Goal: Task Accomplishment & Management: Use online tool/utility

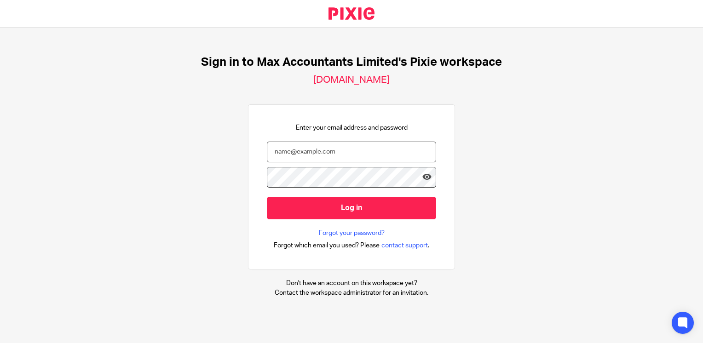
click at [327, 150] on input "email" at bounding box center [351, 152] width 169 height 21
type input "neilb@maxaccountants.co.uk"
click at [267, 197] on input "Log in" at bounding box center [351, 208] width 169 height 23
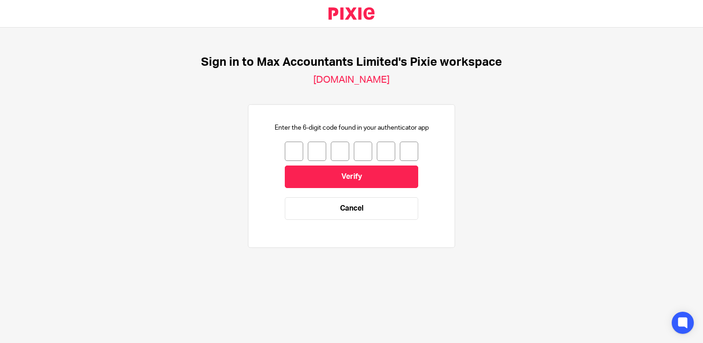
click at [286, 154] on input "number" at bounding box center [294, 151] width 18 height 19
type input "6"
type input "4"
type input "5"
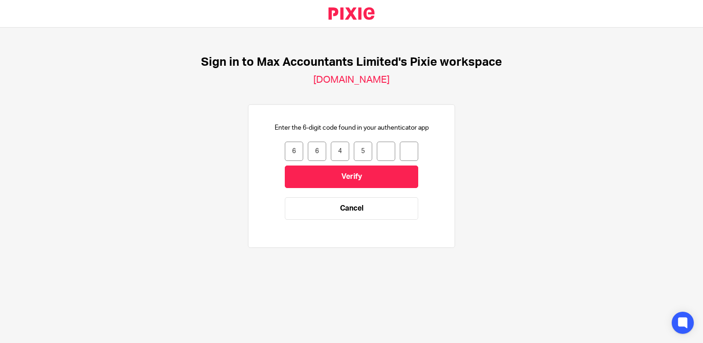
type input "4"
type input "2"
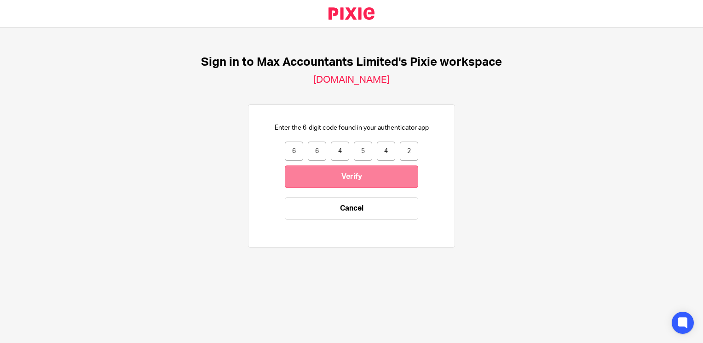
click at [294, 181] on input "Verify" at bounding box center [351, 177] width 133 height 23
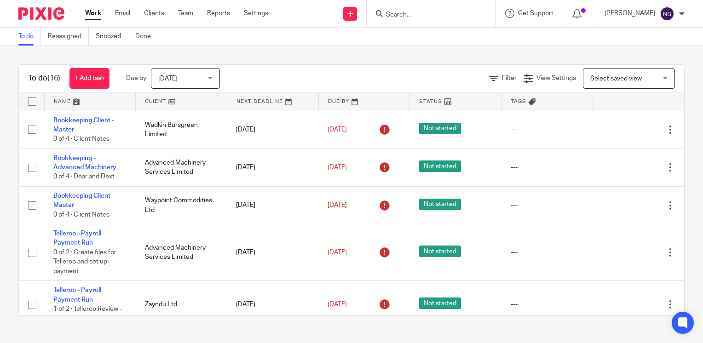
click at [148, 103] on link at bounding box center [181, 101] width 91 height 18
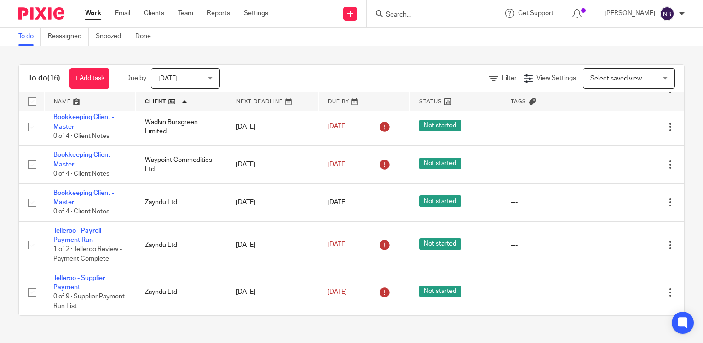
scroll to position [527, 0]
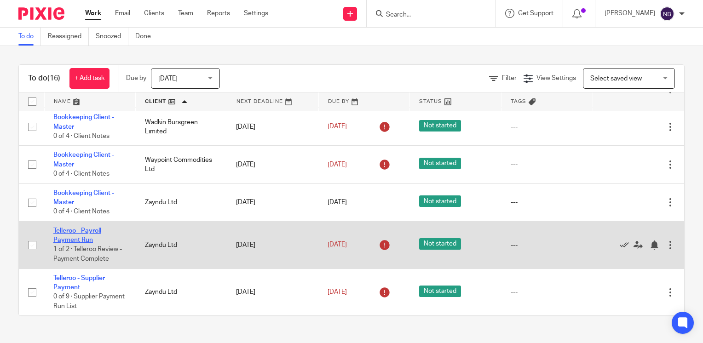
click at [67, 236] on link "Telleroo - Payroll Payment Run" at bounding box center [77, 236] width 48 height 16
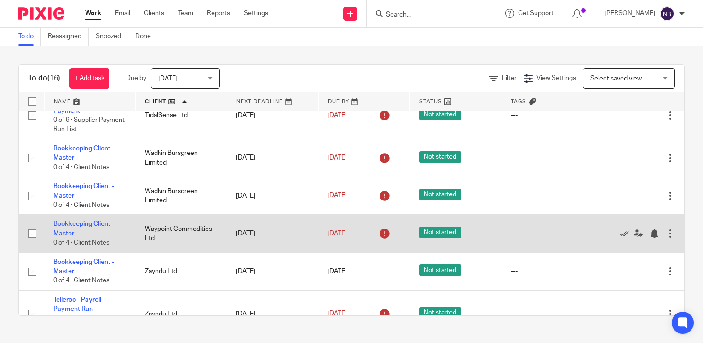
scroll to position [527, 0]
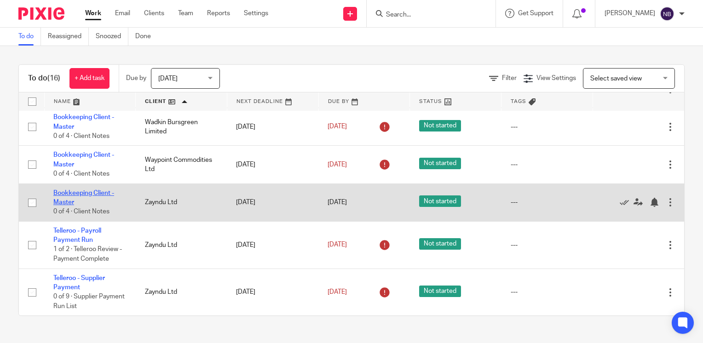
click at [72, 200] on link "Bookkeeping Client - Master" at bounding box center [83, 198] width 61 height 16
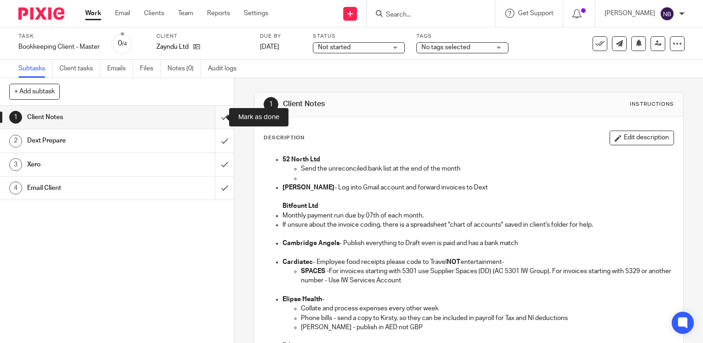
click at [215, 117] on input "submit" at bounding box center [117, 117] width 234 height 23
click at [215, 135] on input "submit" at bounding box center [117, 140] width 234 height 23
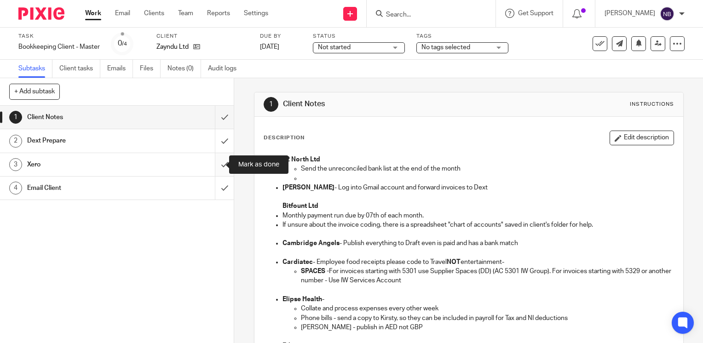
click at [217, 159] on input "submit" at bounding box center [117, 164] width 234 height 23
click at [217, 185] on input "submit" at bounding box center [117, 188] width 234 height 23
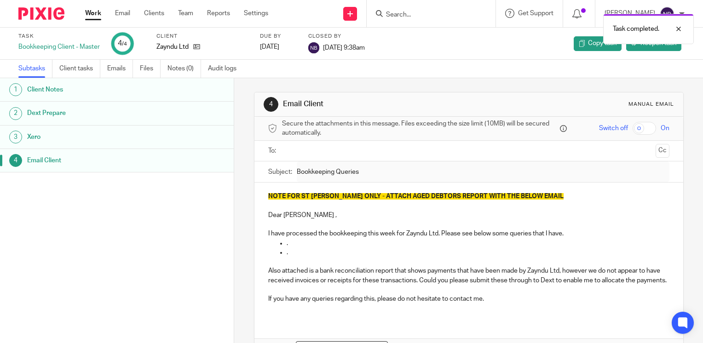
click at [90, 13] on link "Work" at bounding box center [93, 13] width 16 height 9
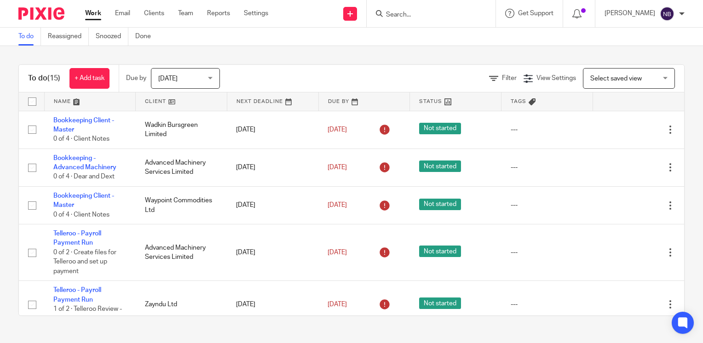
click at [155, 98] on link at bounding box center [181, 101] width 91 height 18
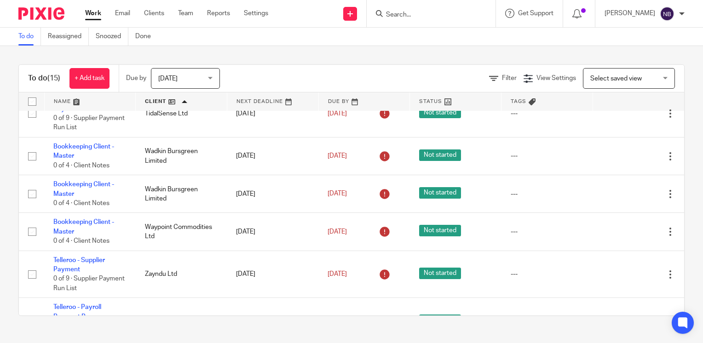
scroll to position [489, 0]
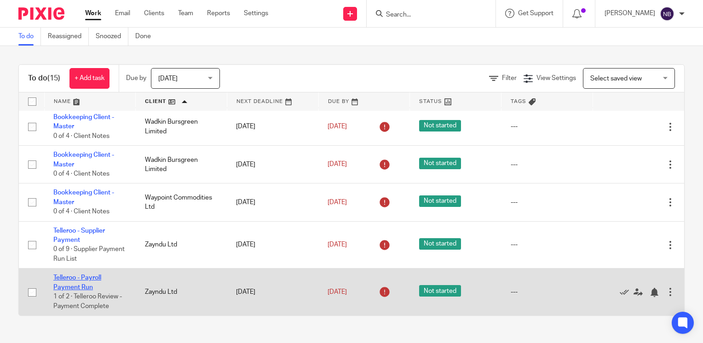
click at [65, 288] on link "Telleroo - Payroll Payment Run" at bounding box center [77, 283] width 48 height 16
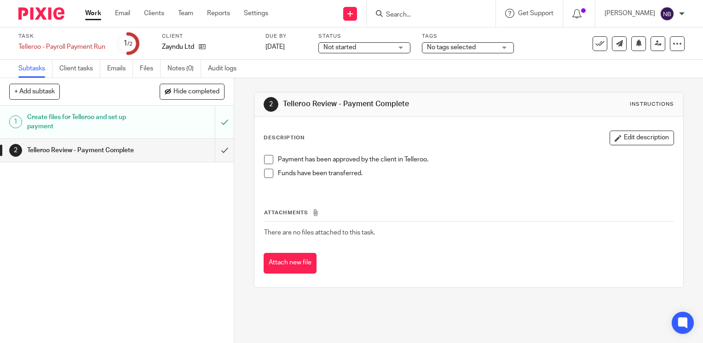
click at [264, 157] on span at bounding box center [268, 159] width 9 height 9
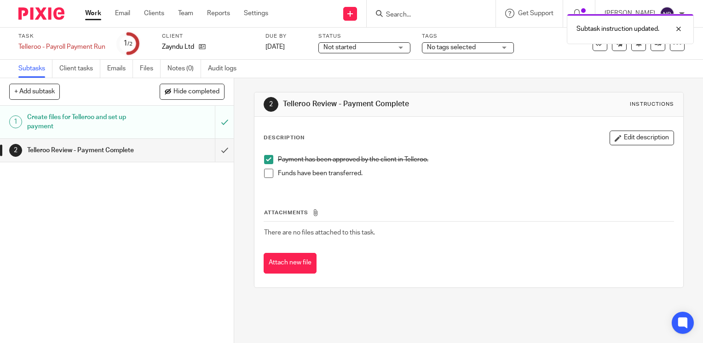
click at [268, 172] on span at bounding box center [268, 173] width 9 height 9
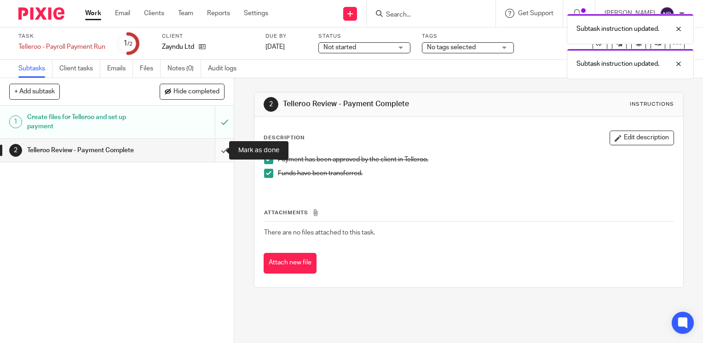
click at [213, 152] on input "submit" at bounding box center [117, 150] width 234 height 23
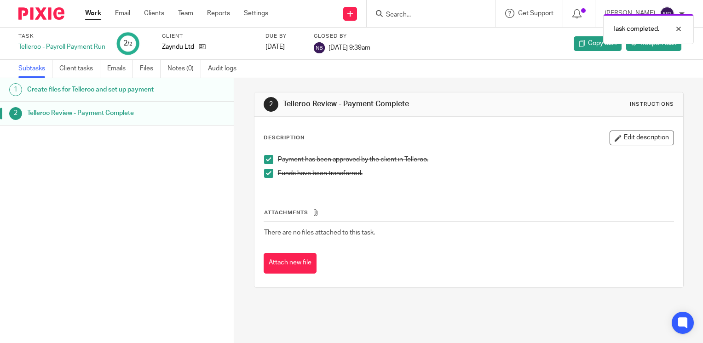
click at [85, 15] on link "Work" at bounding box center [93, 13] width 16 height 9
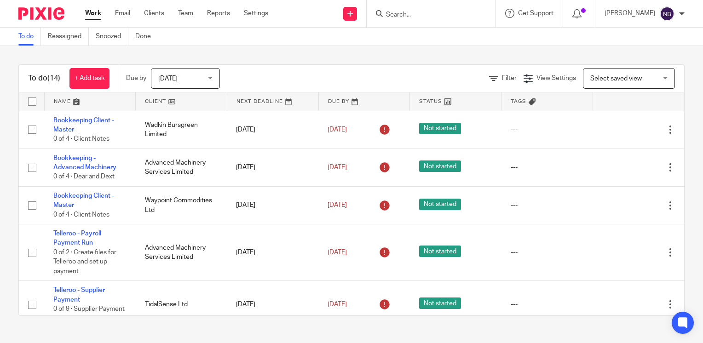
click at [146, 101] on link at bounding box center [181, 101] width 91 height 18
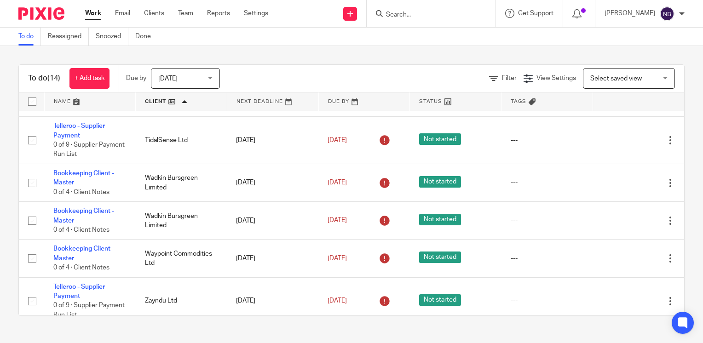
scroll to position [442, 0]
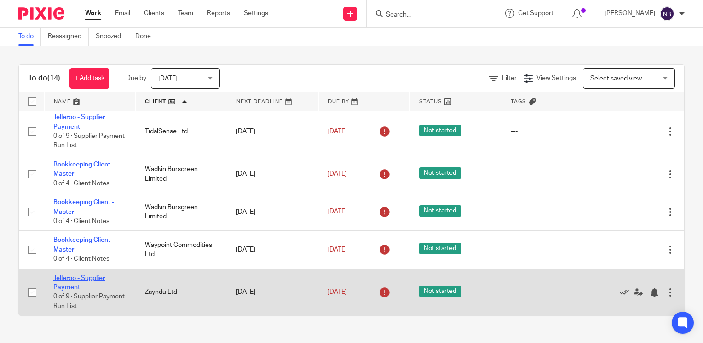
click at [89, 276] on link "Telleroo - Supplier Payment" at bounding box center [79, 283] width 52 height 16
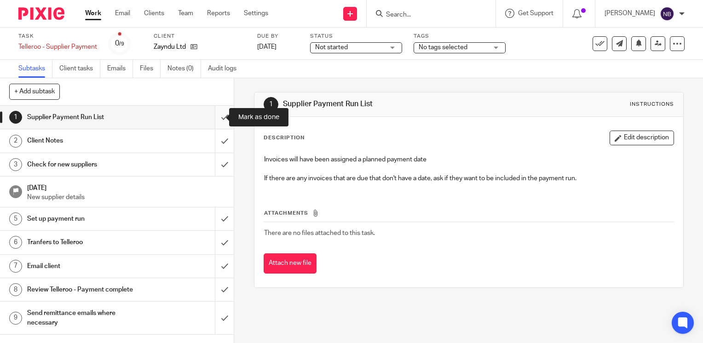
click at [215, 117] on input "submit" at bounding box center [117, 117] width 234 height 23
click at [217, 143] on input "submit" at bounding box center [117, 140] width 234 height 23
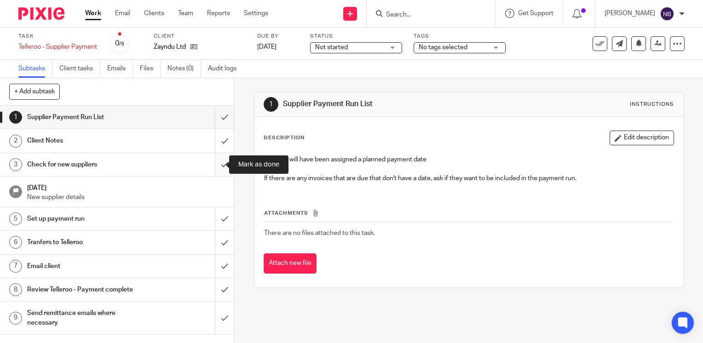
click at [217, 166] on input "submit" at bounding box center [117, 164] width 234 height 23
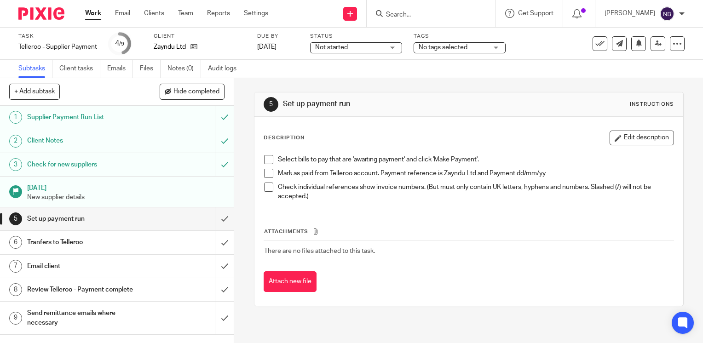
click at [157, 264] on div "Email client" at bounding box center [116, 266] width 179 height 14
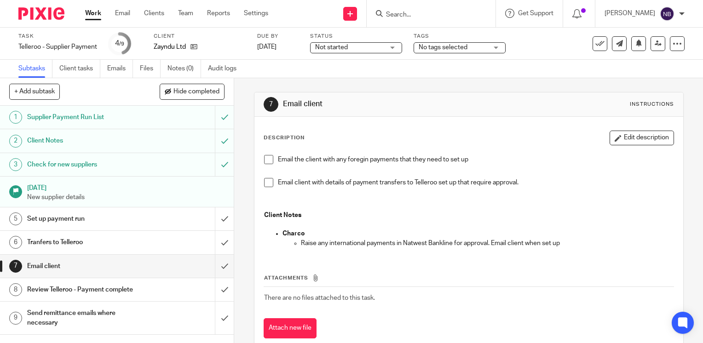
click at [92, 16] on link "Work" at bounding box center [93, 13] width 16 height 9
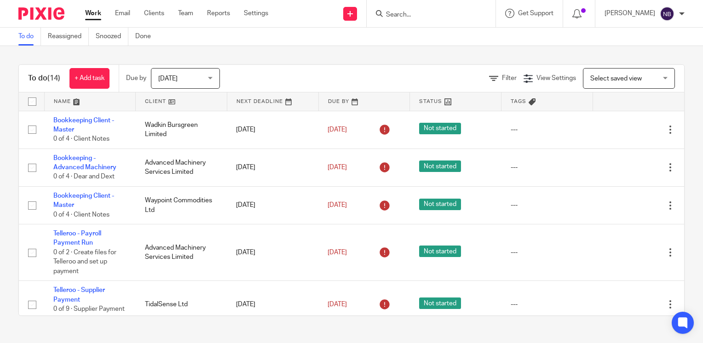
click at [163, 101] on link at bounding box center [181, 101] width 91 height 18
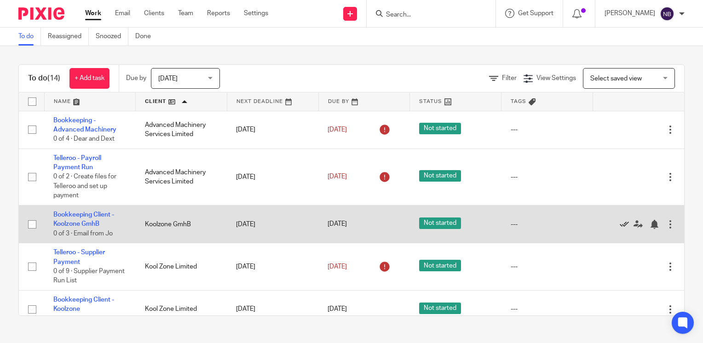
click at [620, 227] on icon at bounding box center [624, 224] width 9 height 9
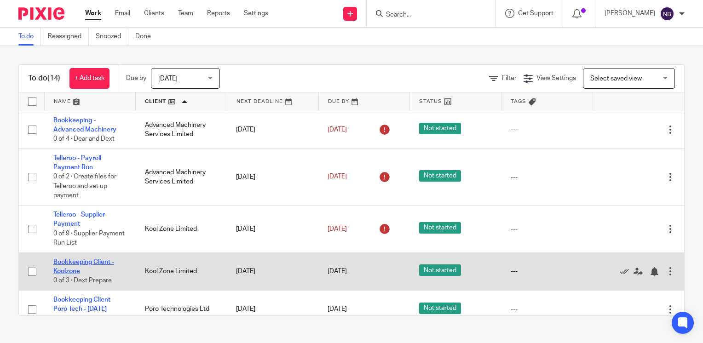
click at [107, 265] on link "Bookkeeping Client - Koolzone" at bounding box center [83, 267] width 61 height 16
